Goal: Communication & Community: Answer question/provide support

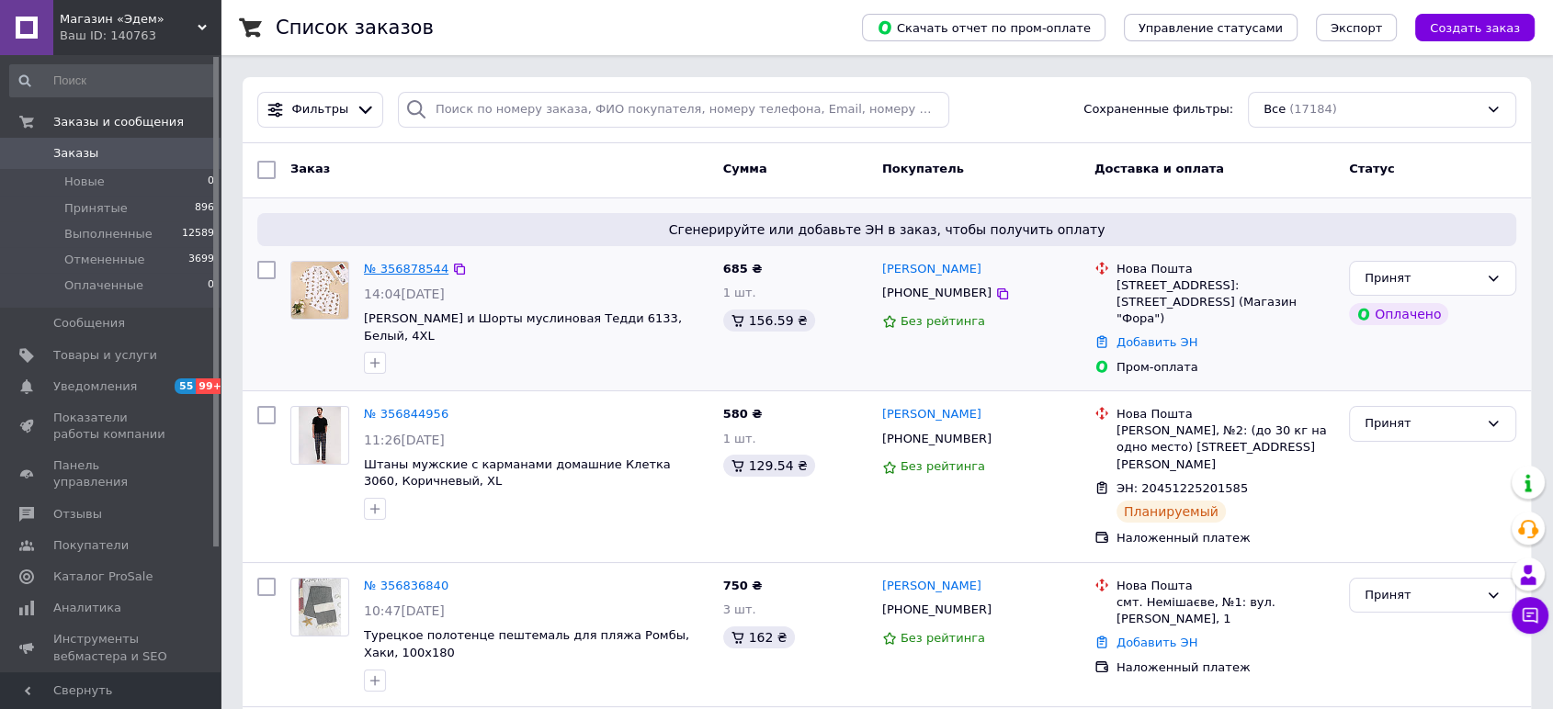
click at [422, 269] on link "№ 356878544" at bounding box center [406, 269] width 85 height 14
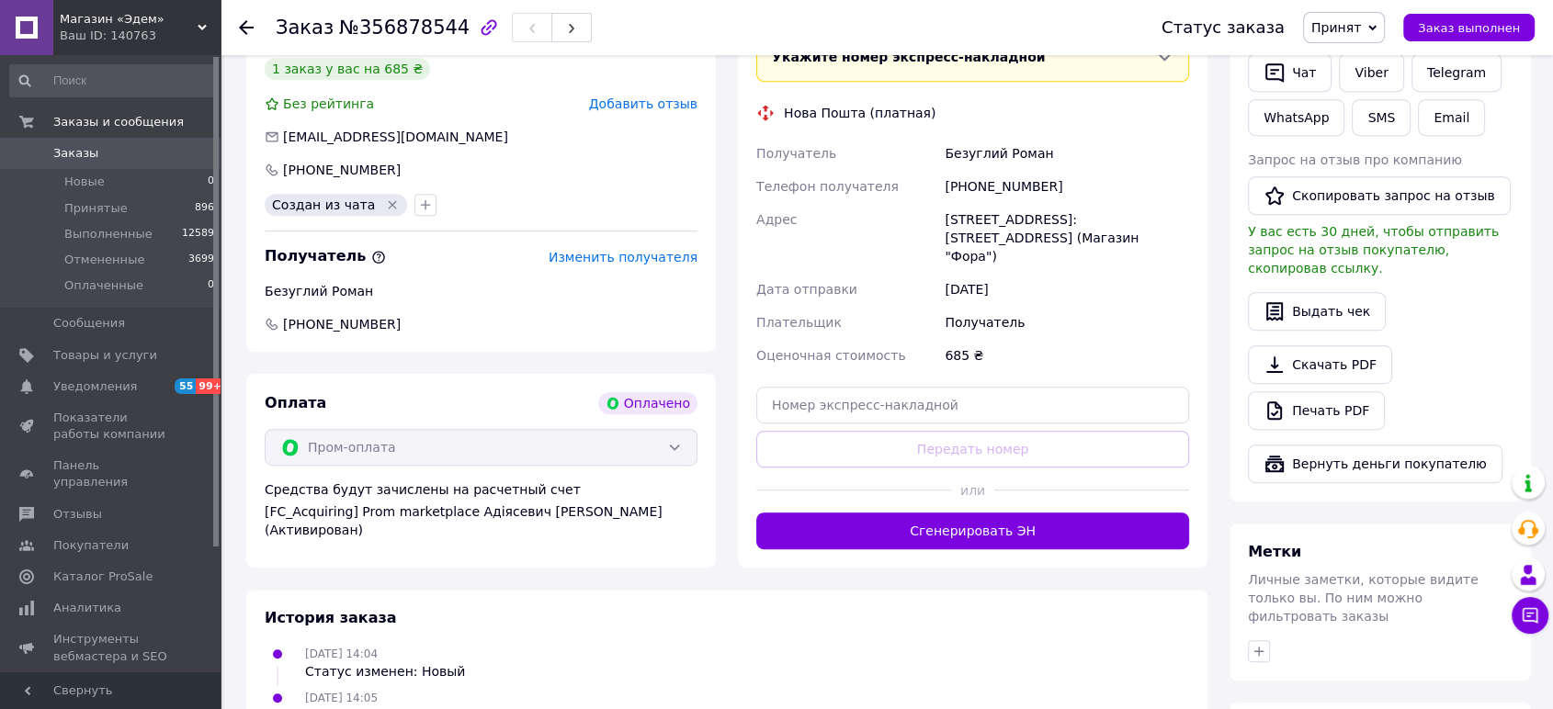
scroll to position [816, 0]
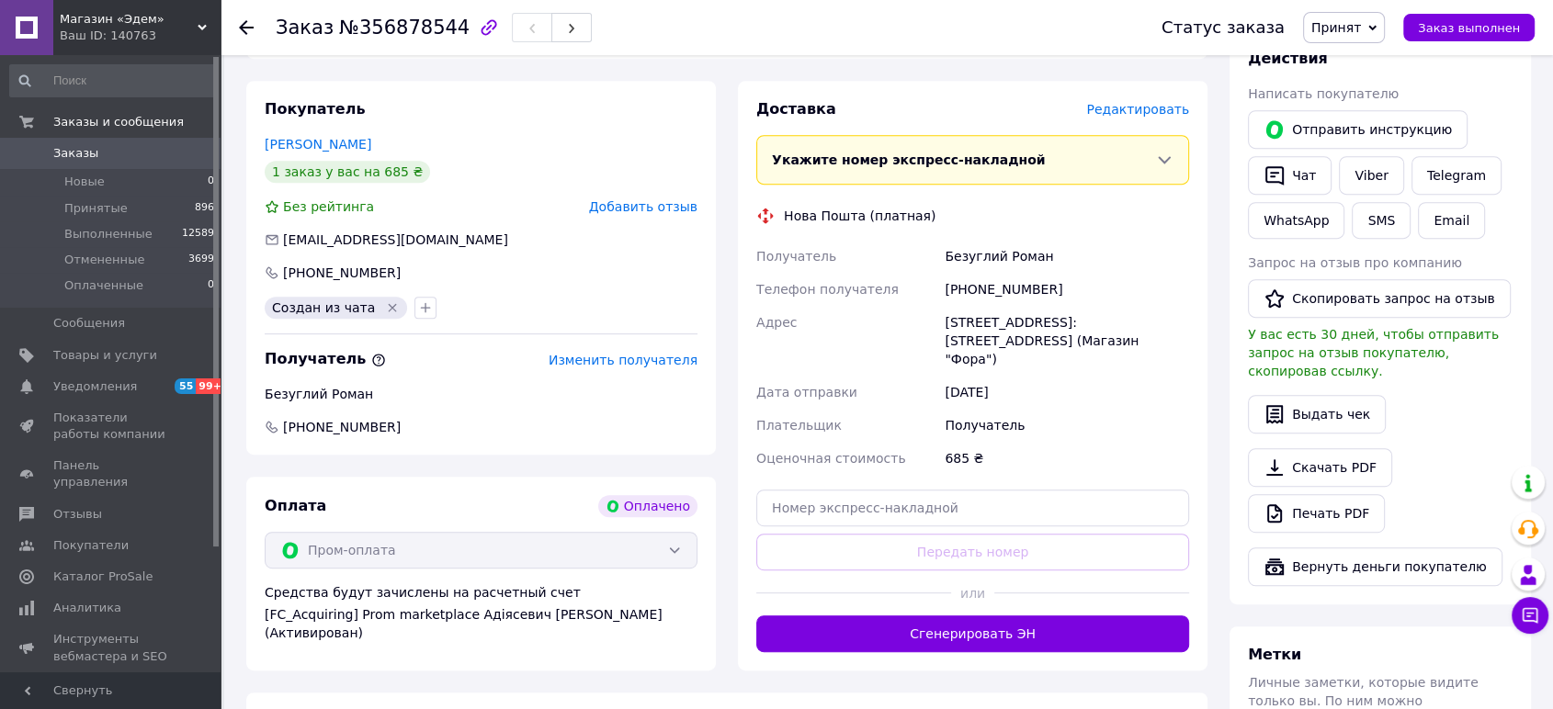
click at [244, 23] on use at bounding box center [246, 27] width 15 height 15
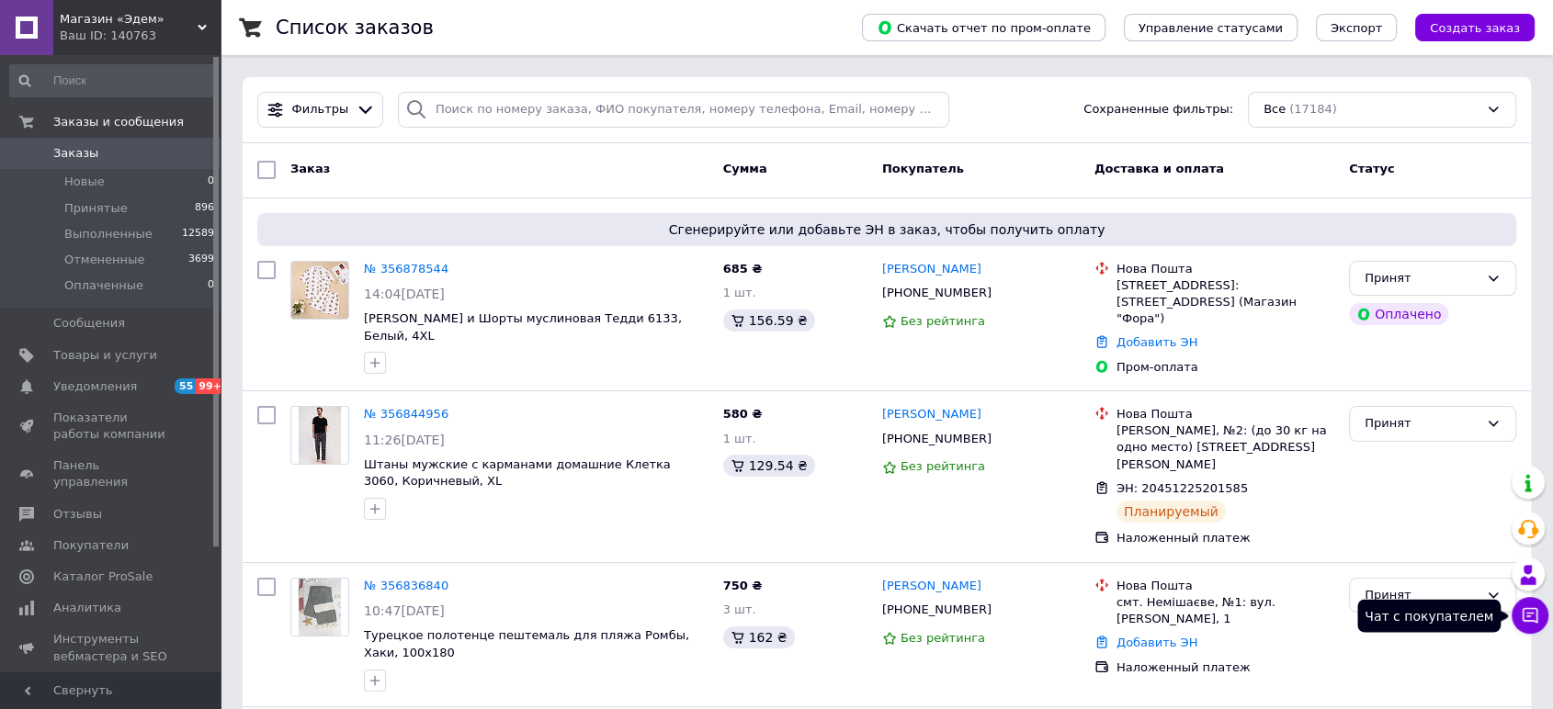
click at [1541, 606] on button "Чат с покупателем" at bounding box center [1530, 615] width 37 height 37
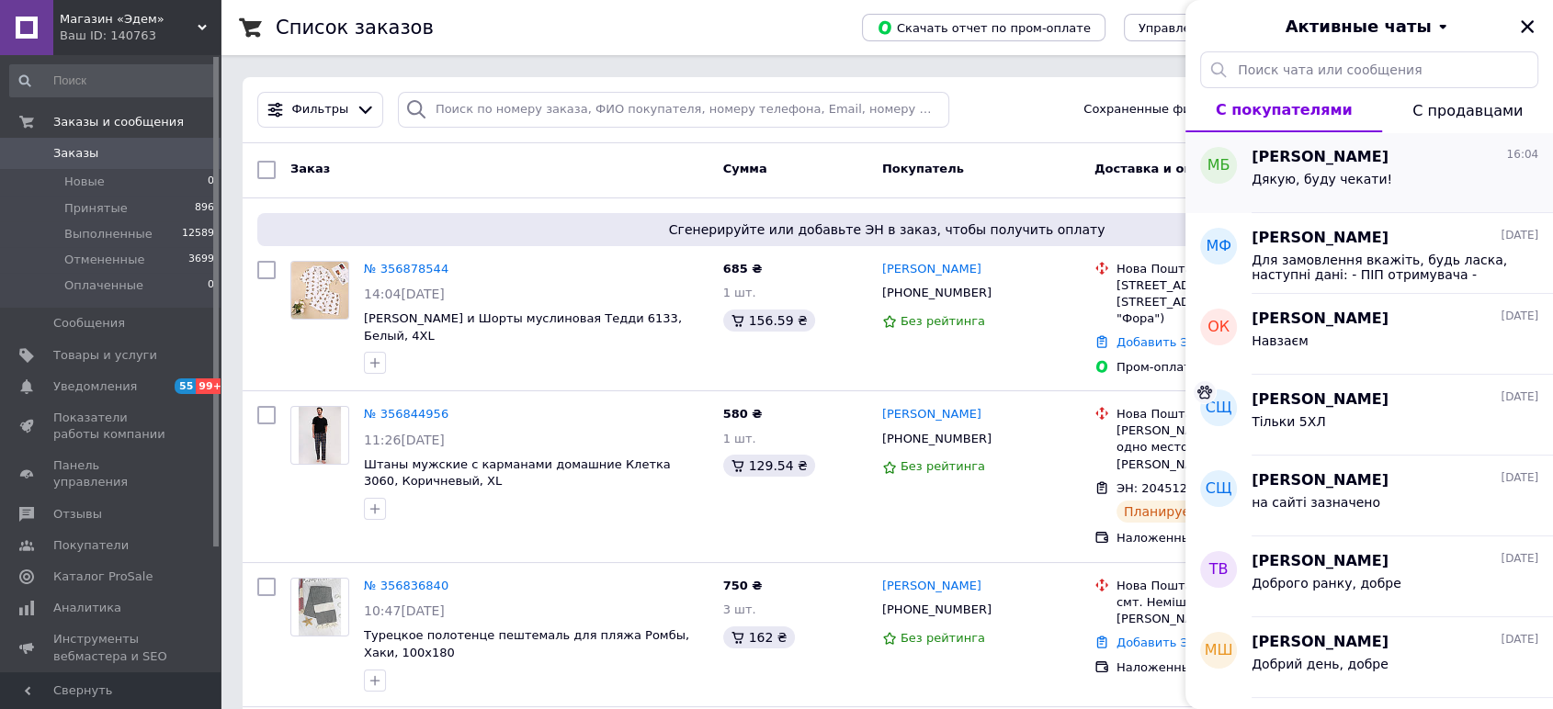
click at [1351, 196] on div "Дякую, буду чекати!" at bounding box center [1322, 185] width 141 height 26
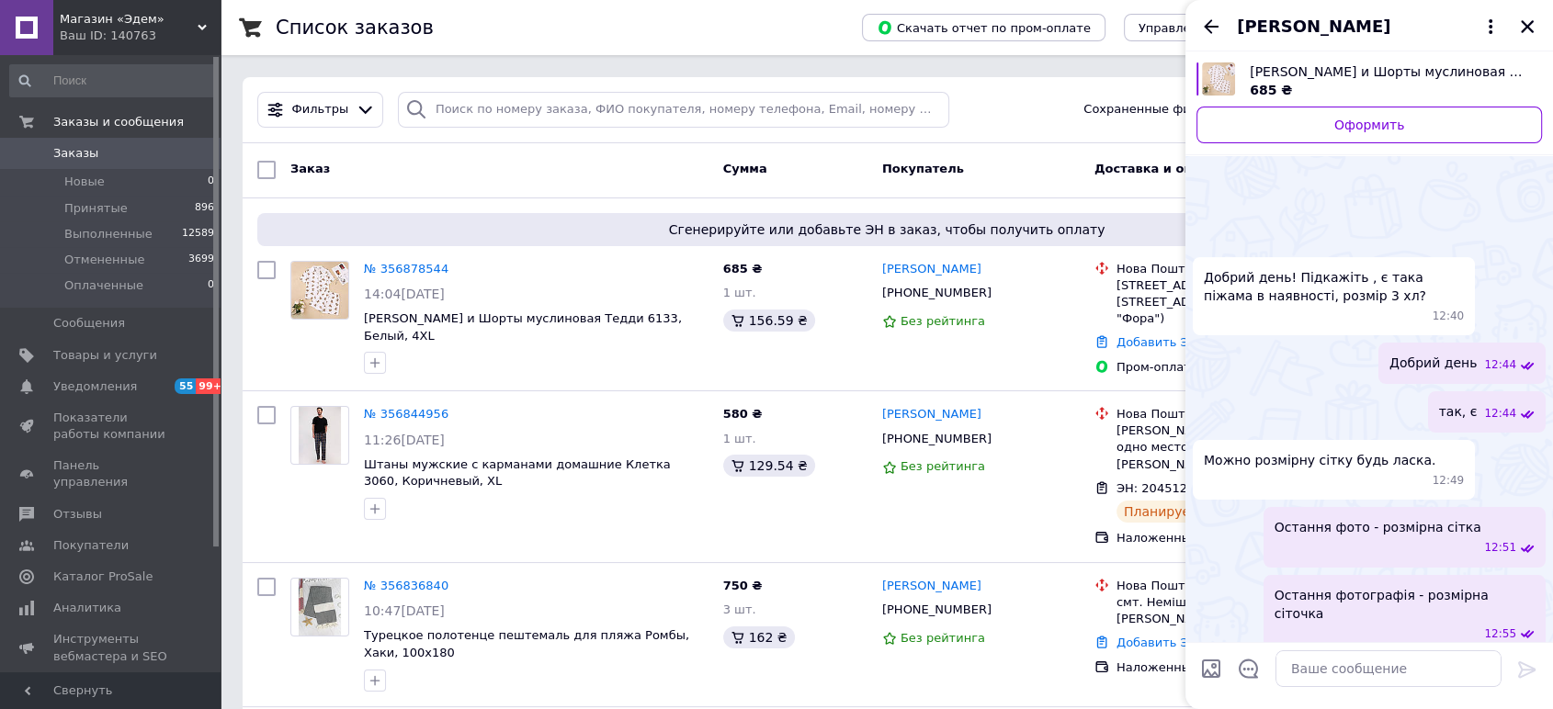
scroll to position [1355, 0]
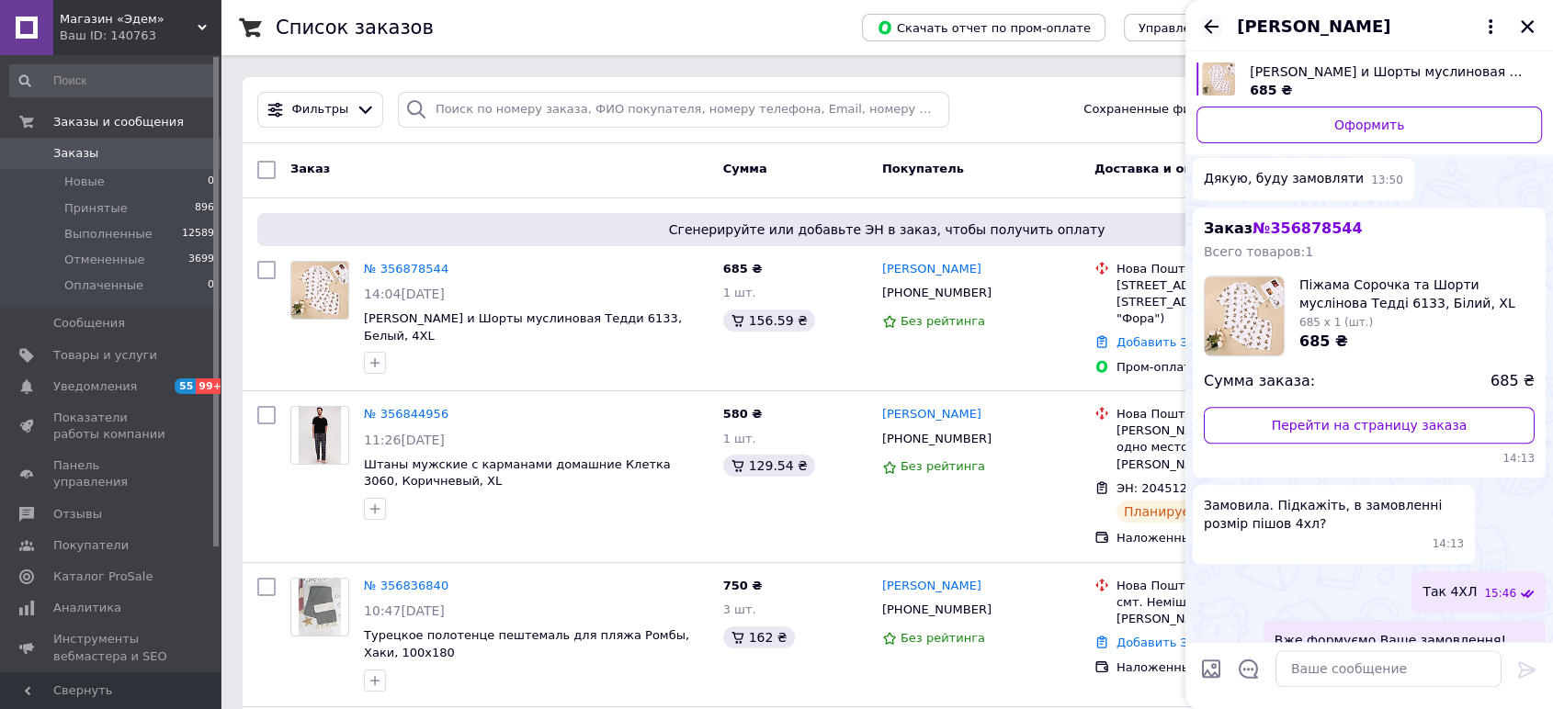
click at [1214, 36] on icon "Назад" at bounding box center [1211, 27] width 22 height 22
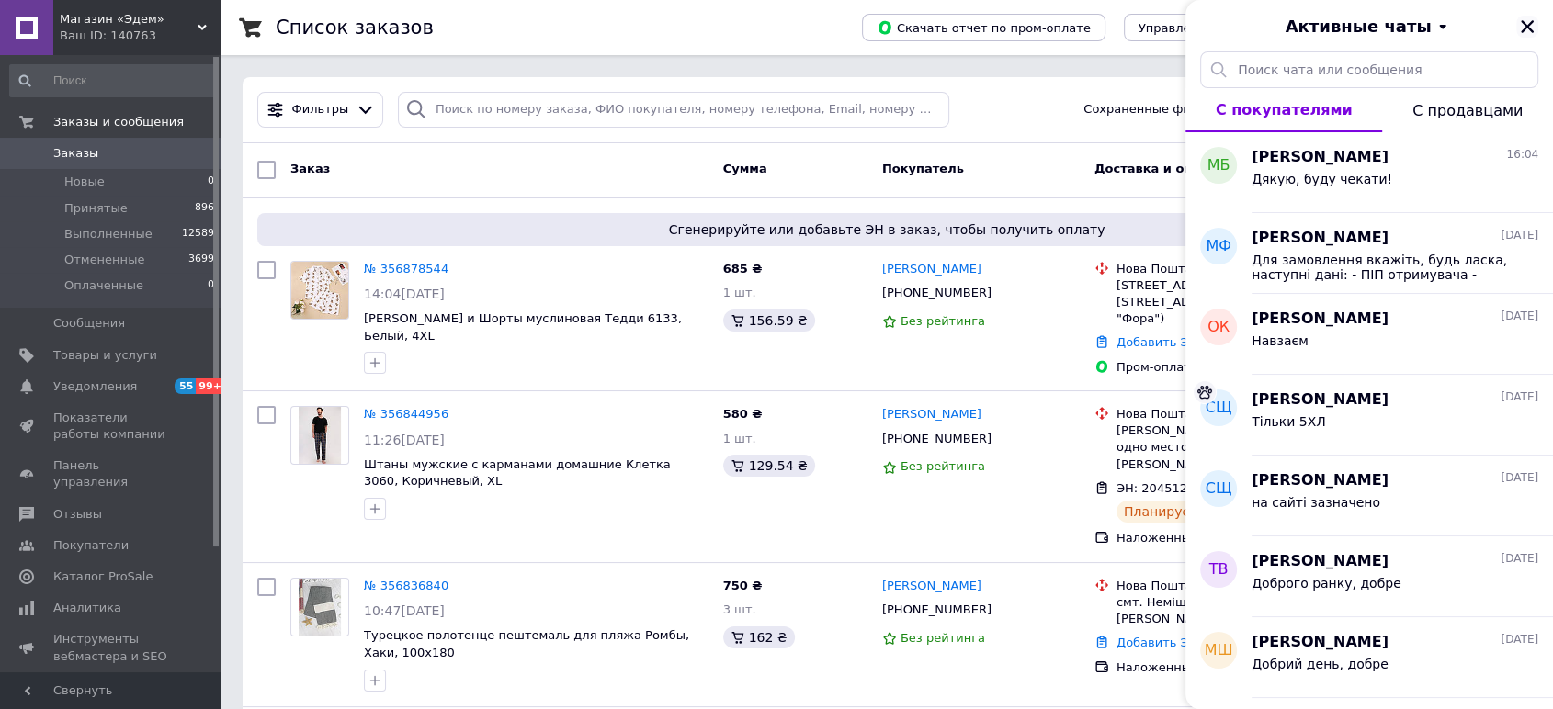
click at [1525, 20] on icon "Закрыть" at bounding box center [1527, 26] width 17 height 17
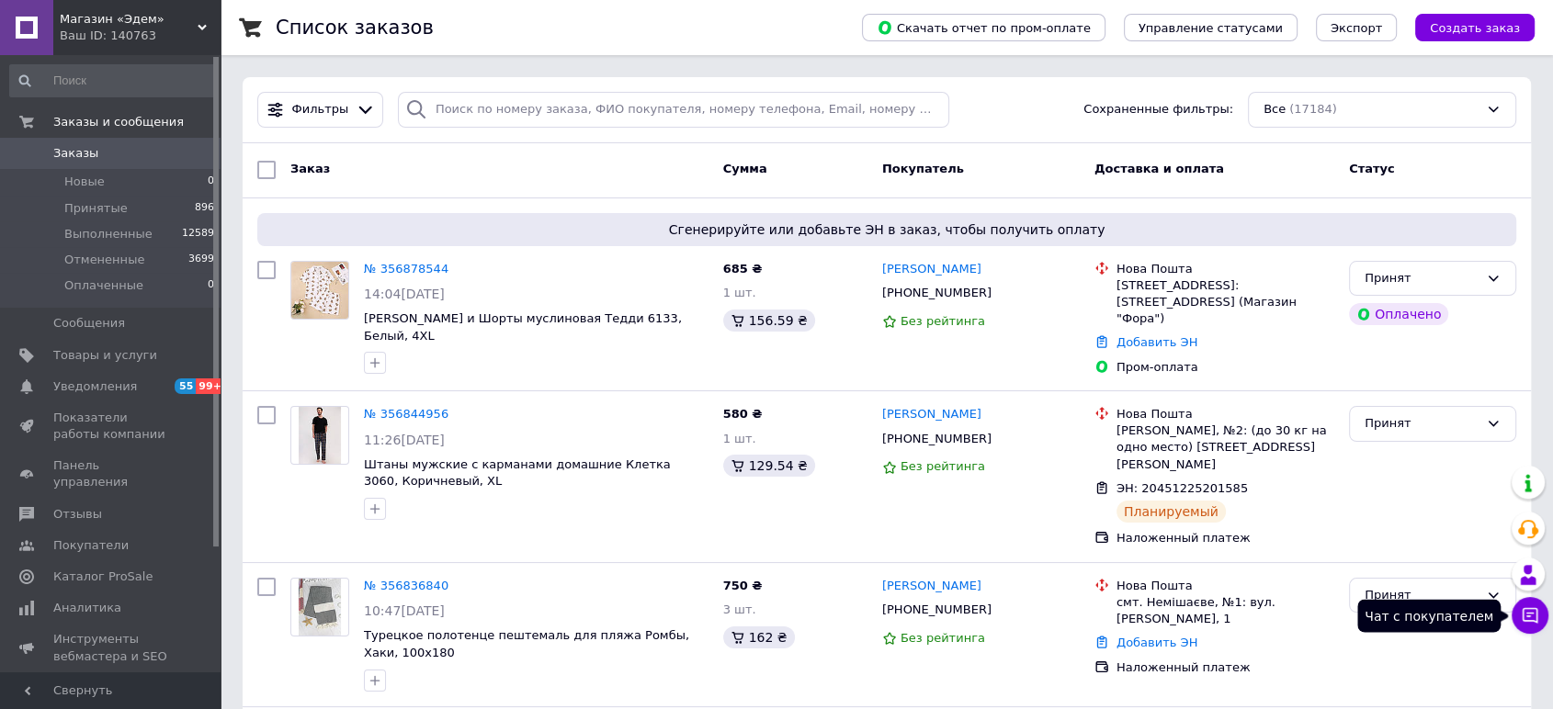
click at [1523, 620] on icon at bounding box center [1531, 616] width 16 height 16
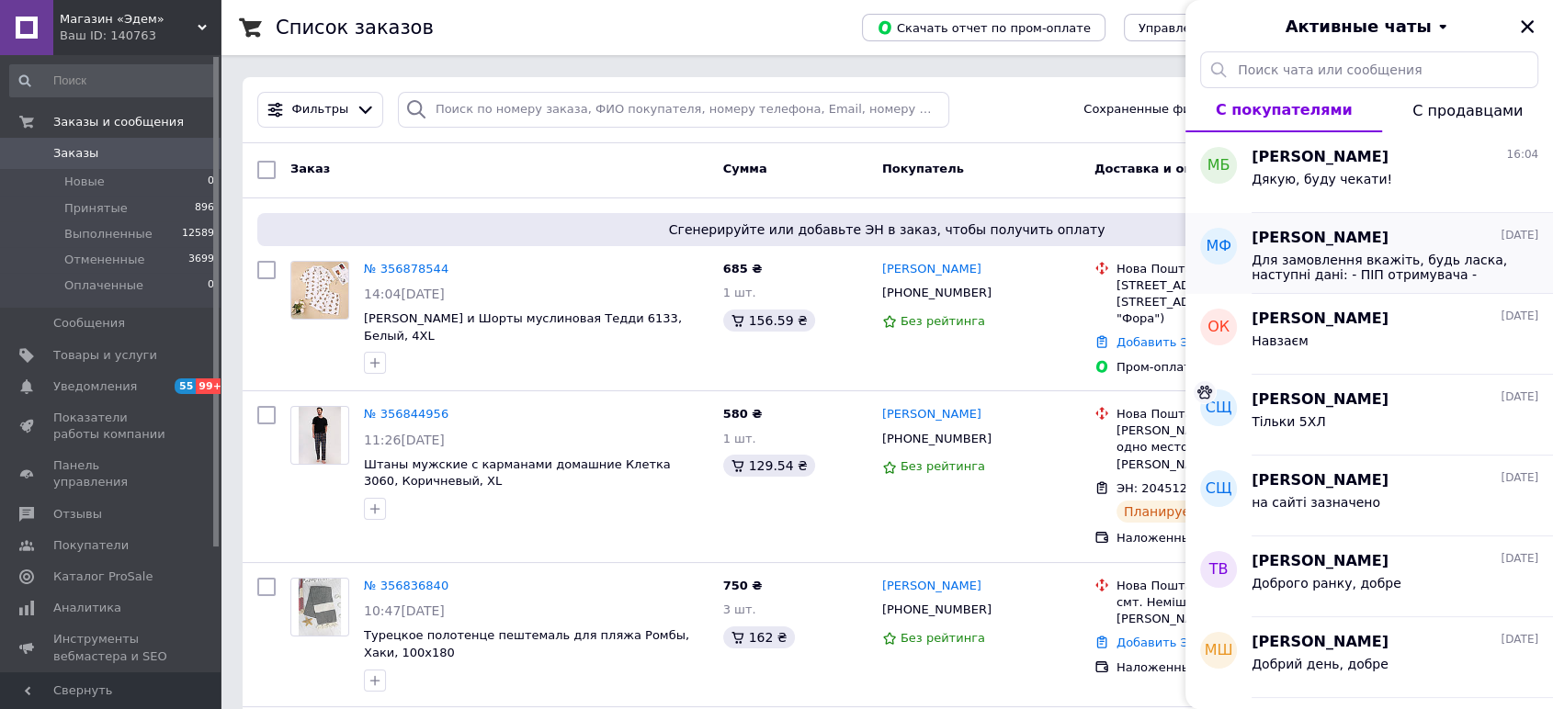
click at [1381, 289] on div "[PERSON_NAME] [DATE] Для замовлення вкажіть, будь ласка, наступні дані: - ПІП о…" at bounding box center [1402, 253] width 301 height 81
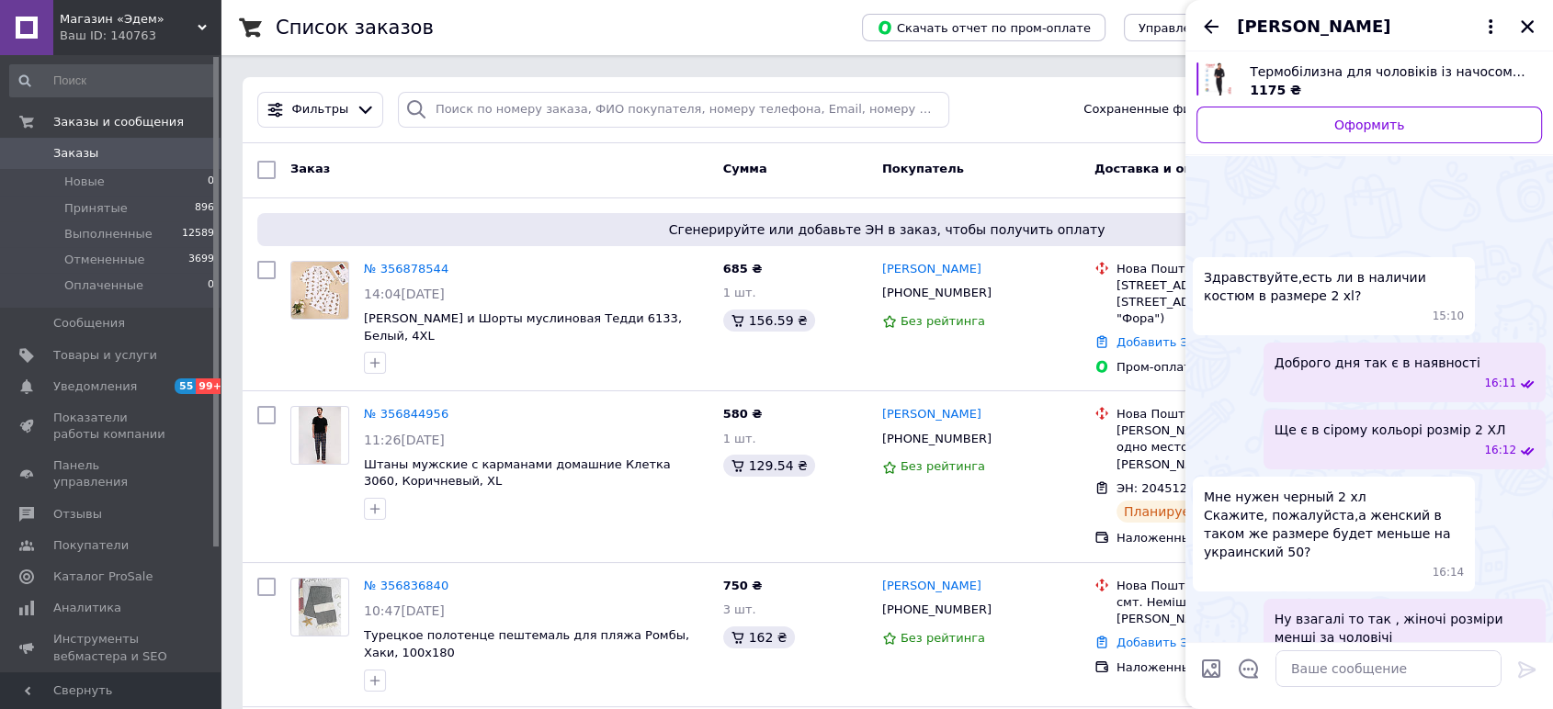
scroll to position [831, 0]
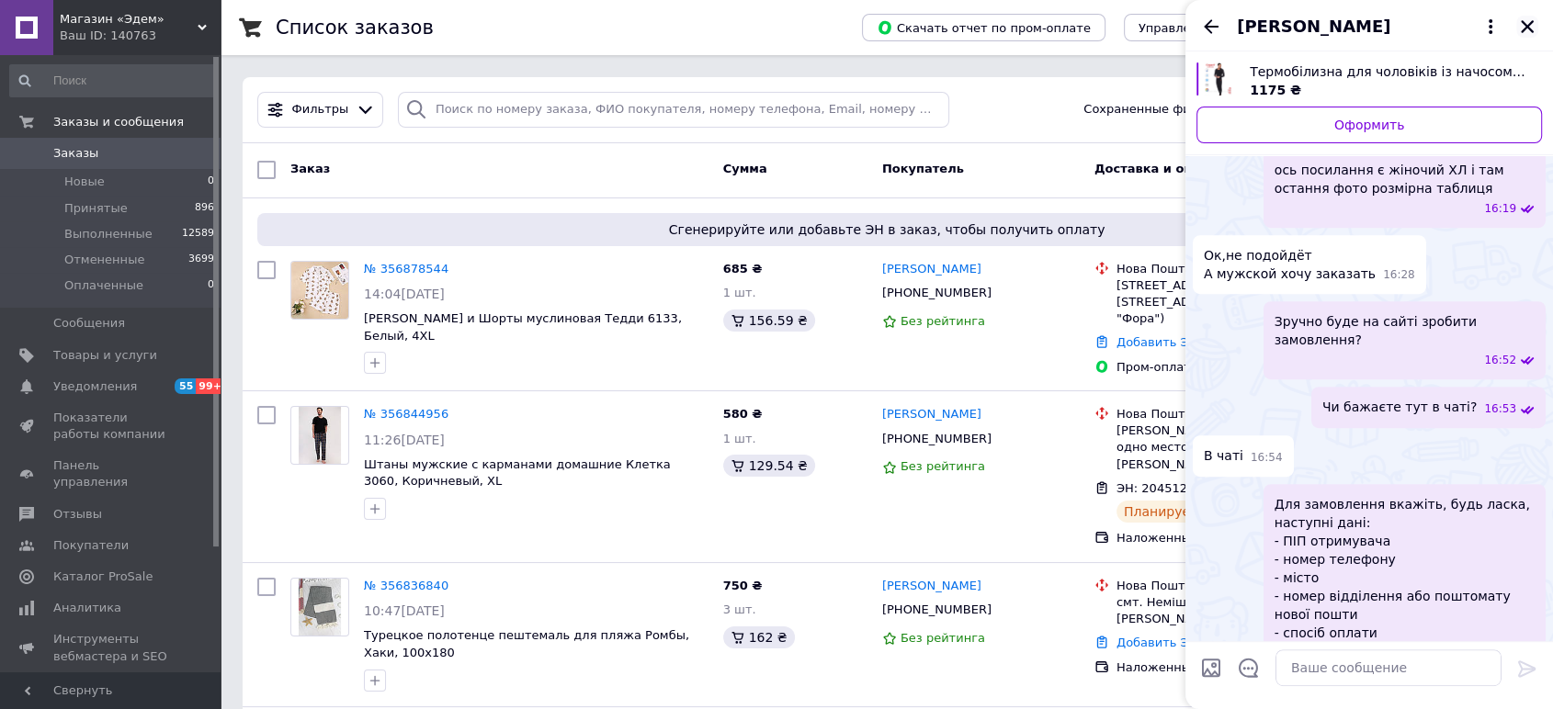
click at [1525, 31] on icon "Закрыть" at bounding box center [1527, 26] width 17 height 17
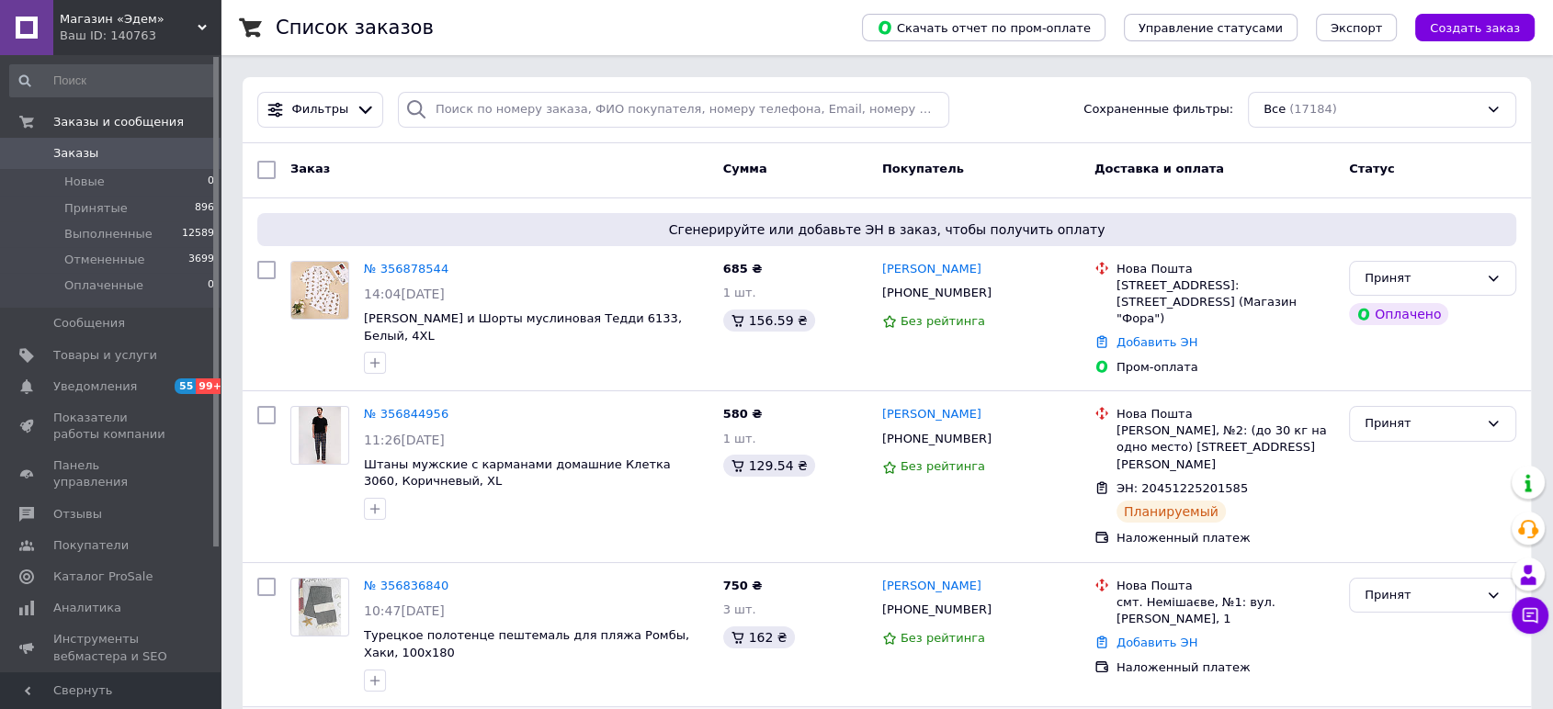
scroll to position [0, 0]
